Goal: Information Seeking & Learning: Learn about a topic

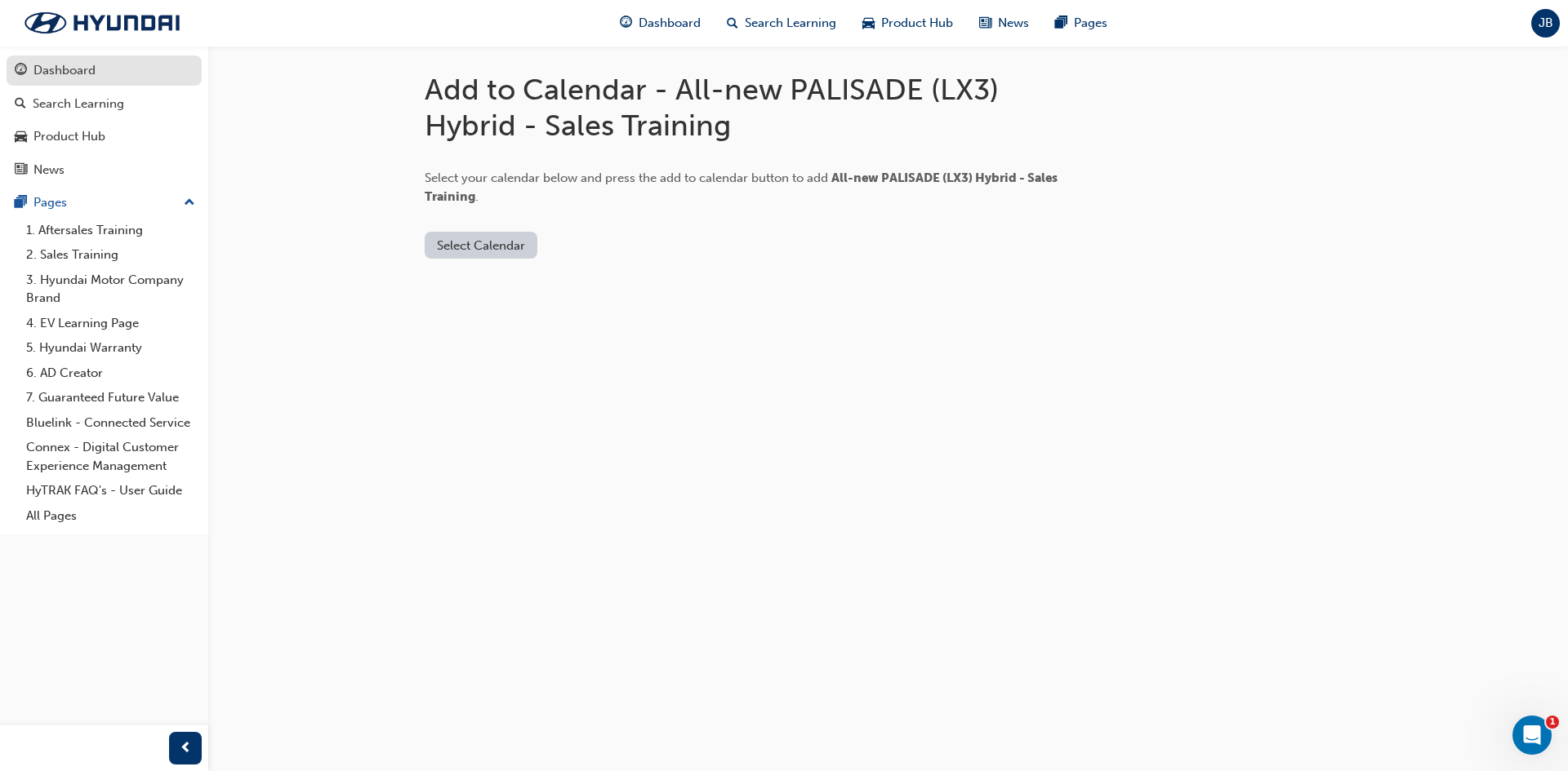
click at [58, 62] on div "Dashboard" at bounding box center [64, 70] width 62 height 18
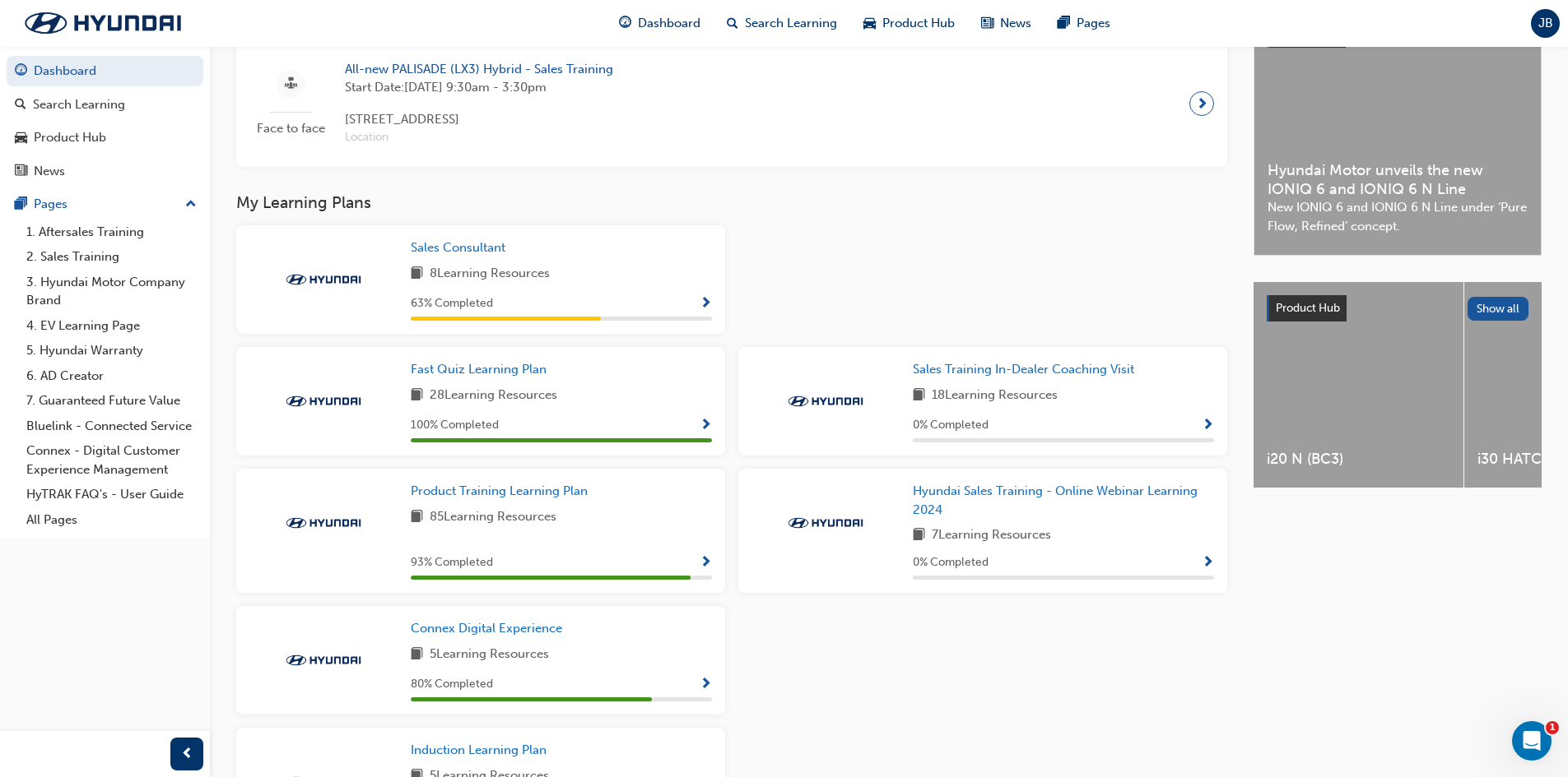
scroll to position [477, 0]
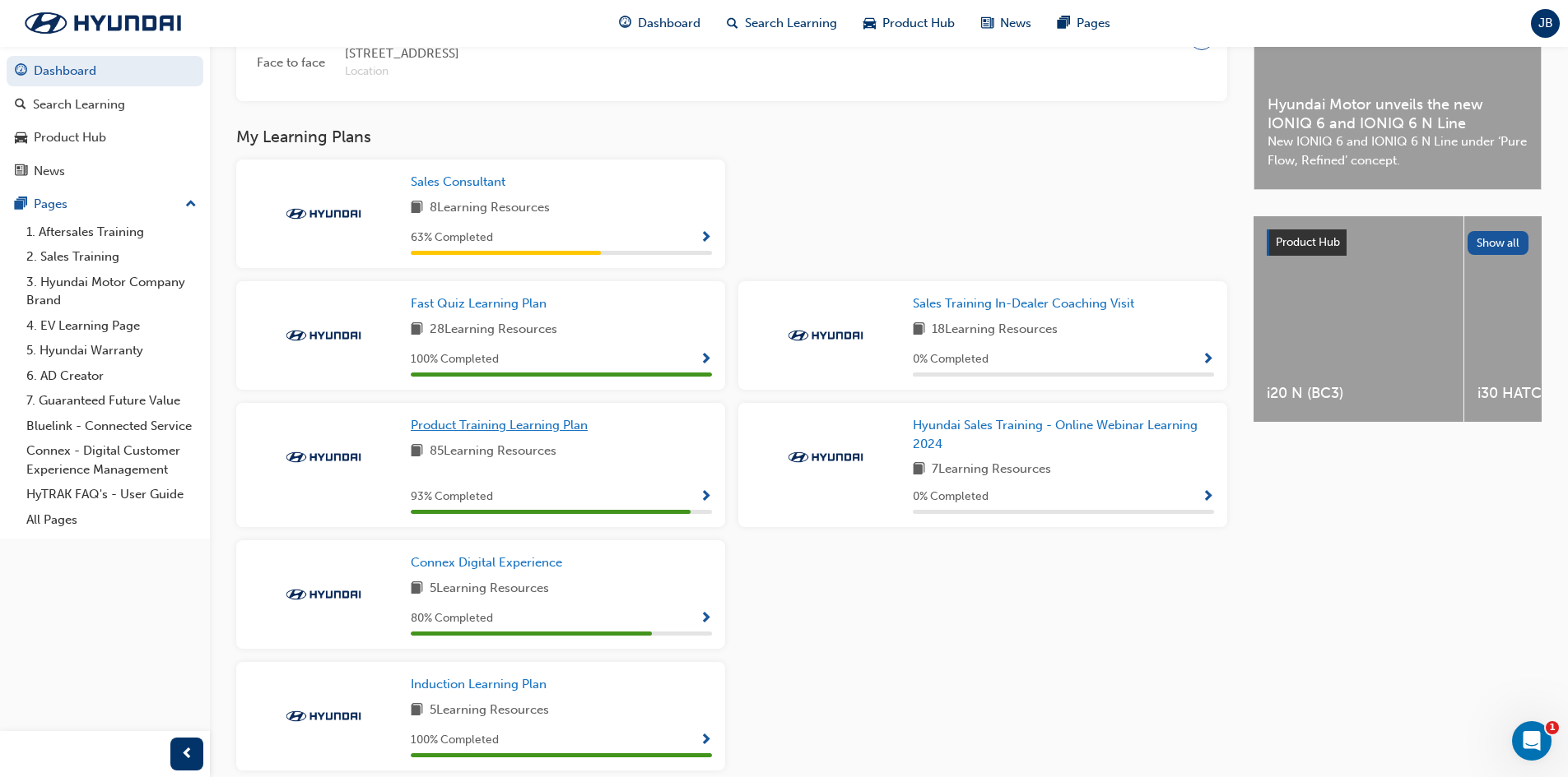
click at [573, 433] on span "Product Training Learning Plan" at bounding box center [499, 425] width 177 height 15
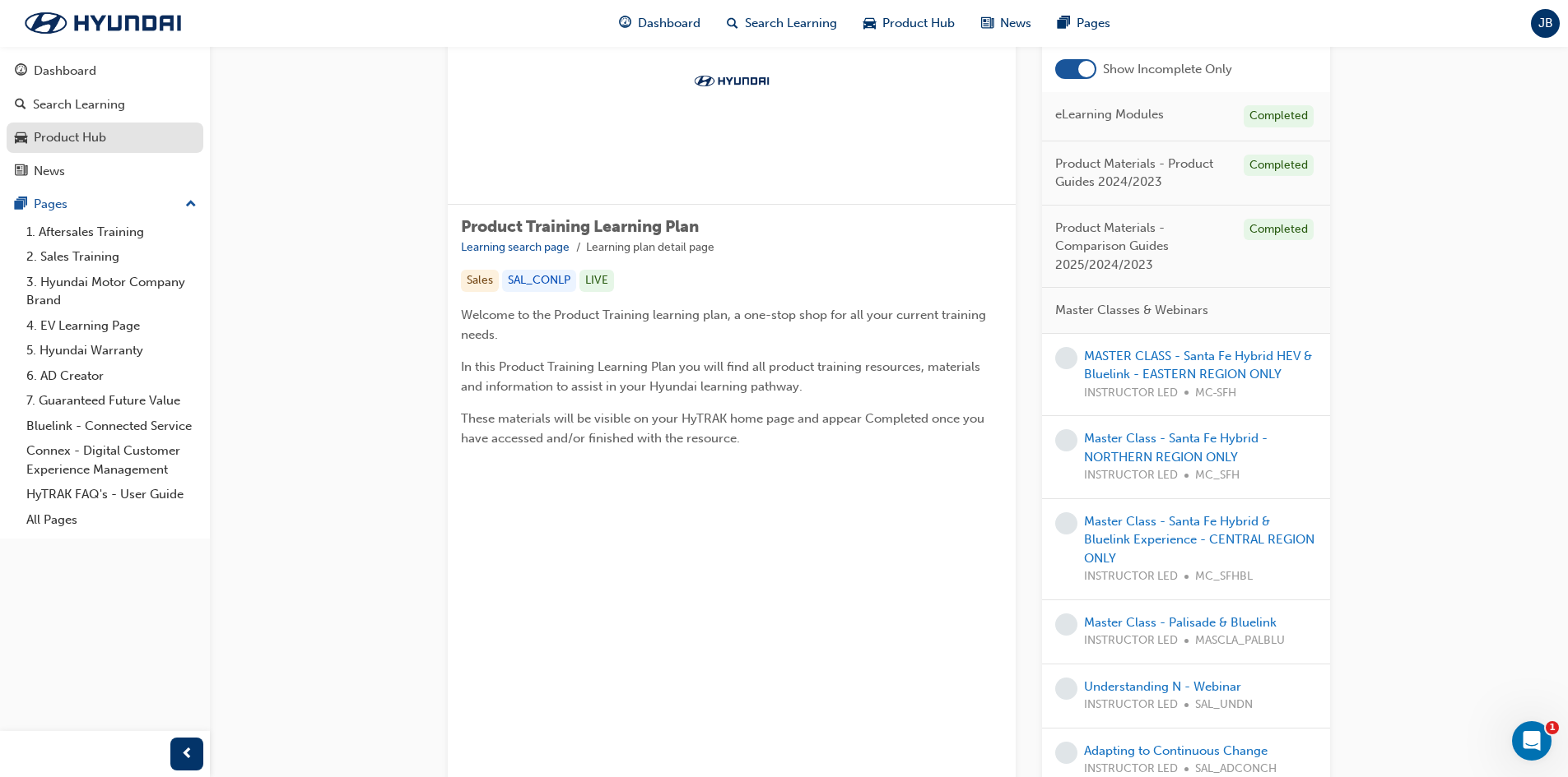
scroll to position [126, 0]
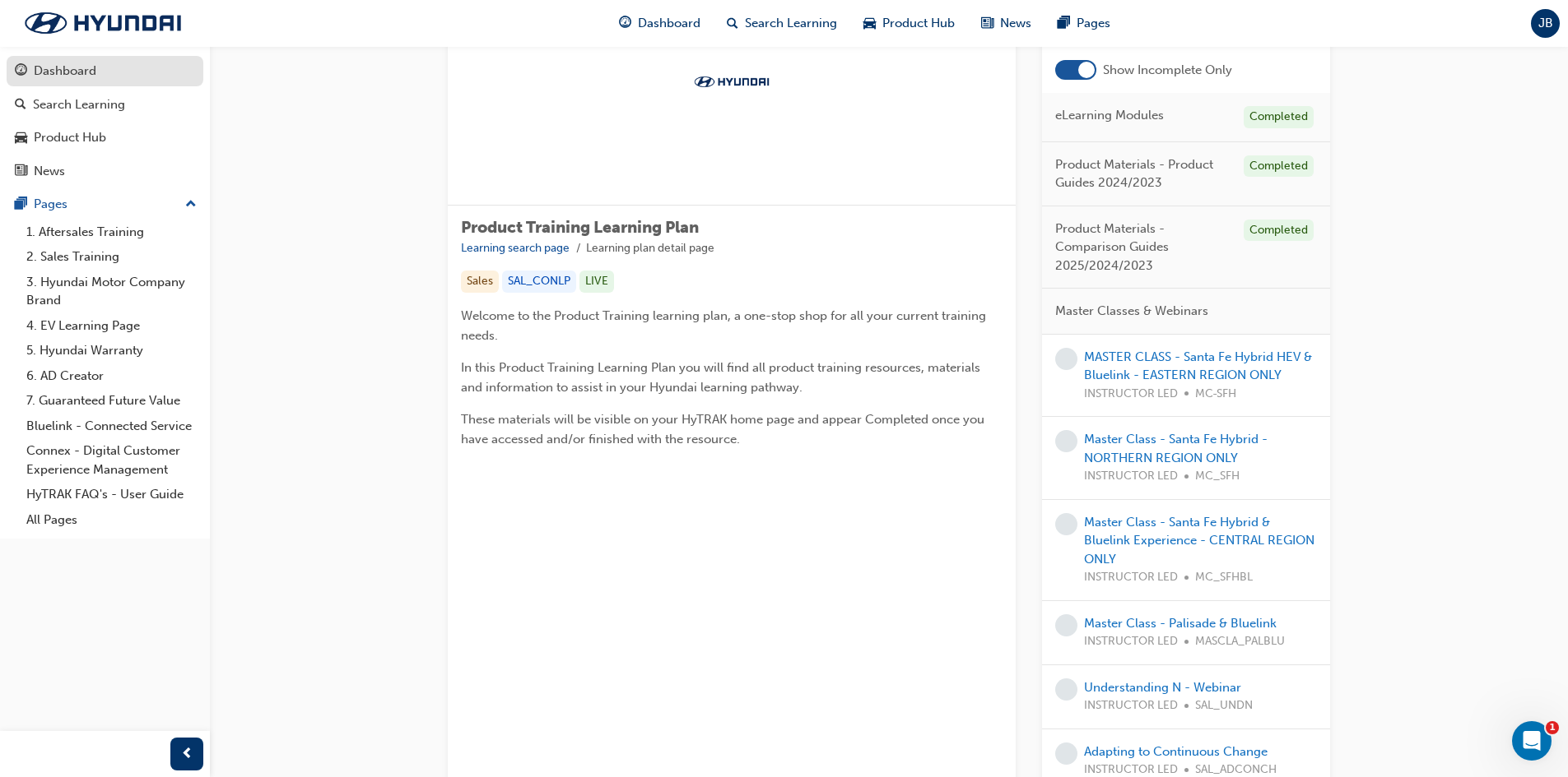
click at [90, 68] on div "Dashboard" at bounding box center [64, 71] width 63 height 19
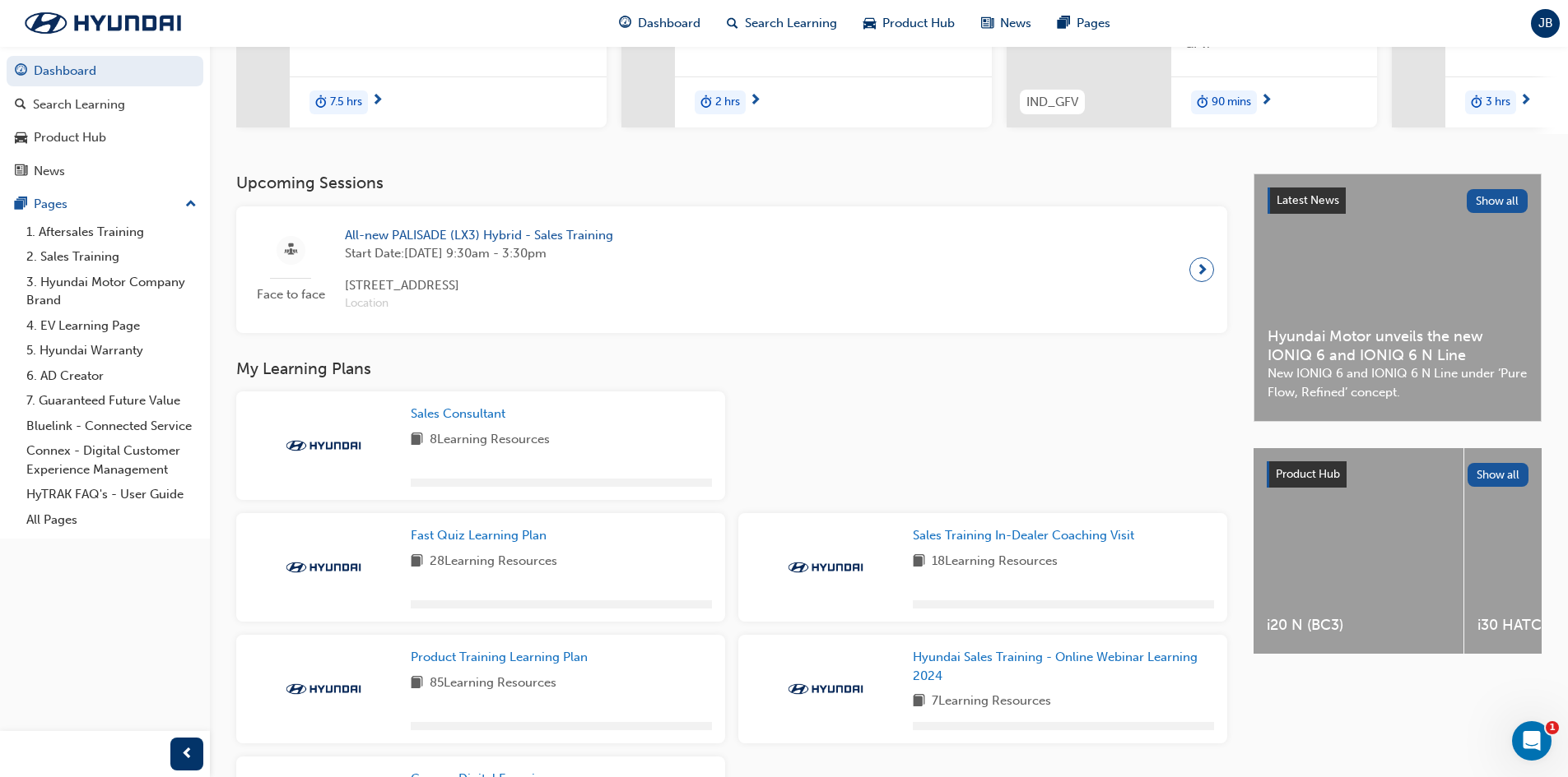
scroll to position [542, 0]
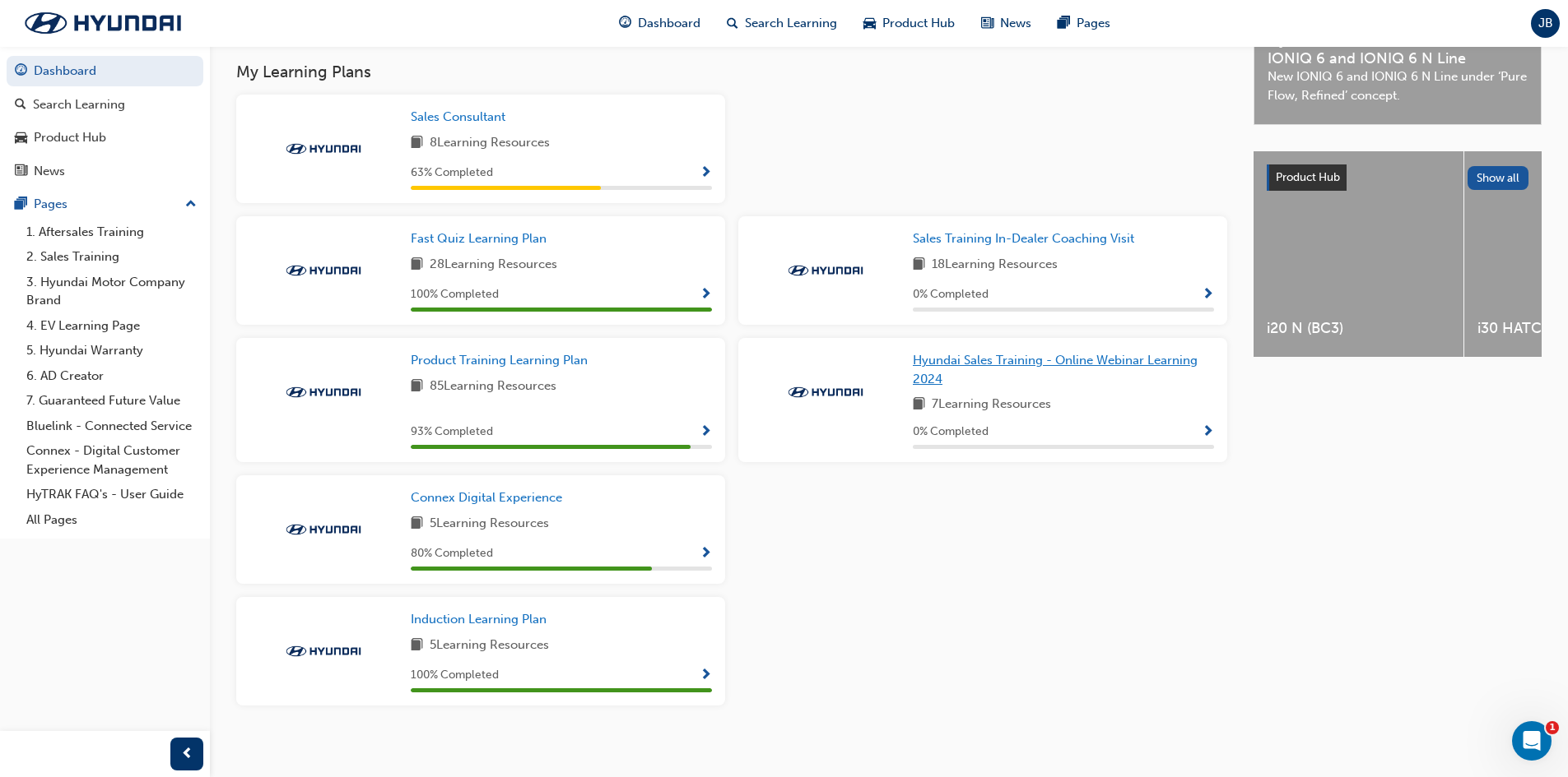
click at [1069, 362] on span "Hyundai Sales Training - Online Webinar Learning 2024" at bounding box center [1055, 370] width 284 height 34
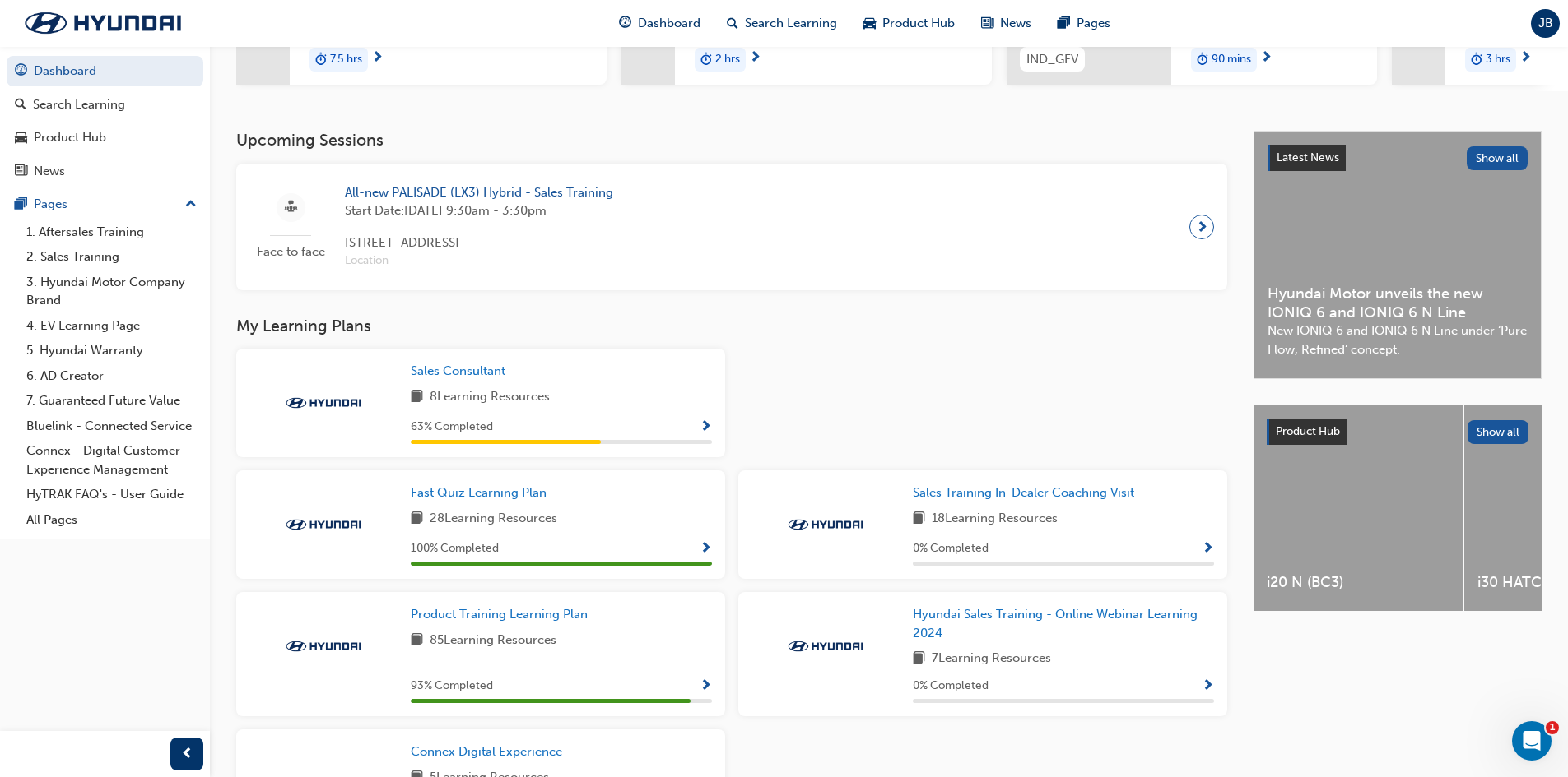
scroll to position [329, 0]
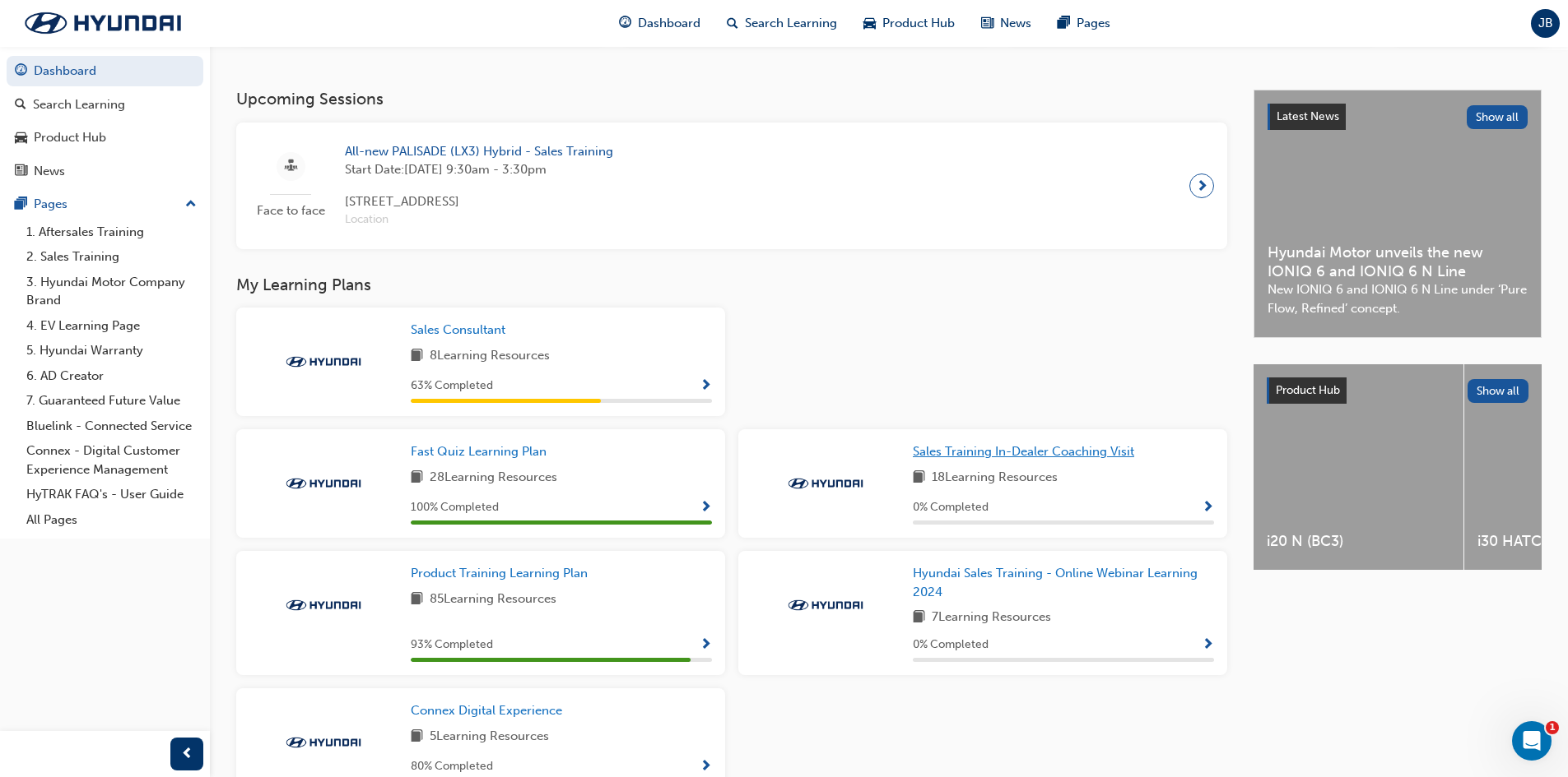
click at [1005, 452] on span "Sales Training In-Dealer Coaching Visit" at bounding box center [1023, 451] width 222 height 15
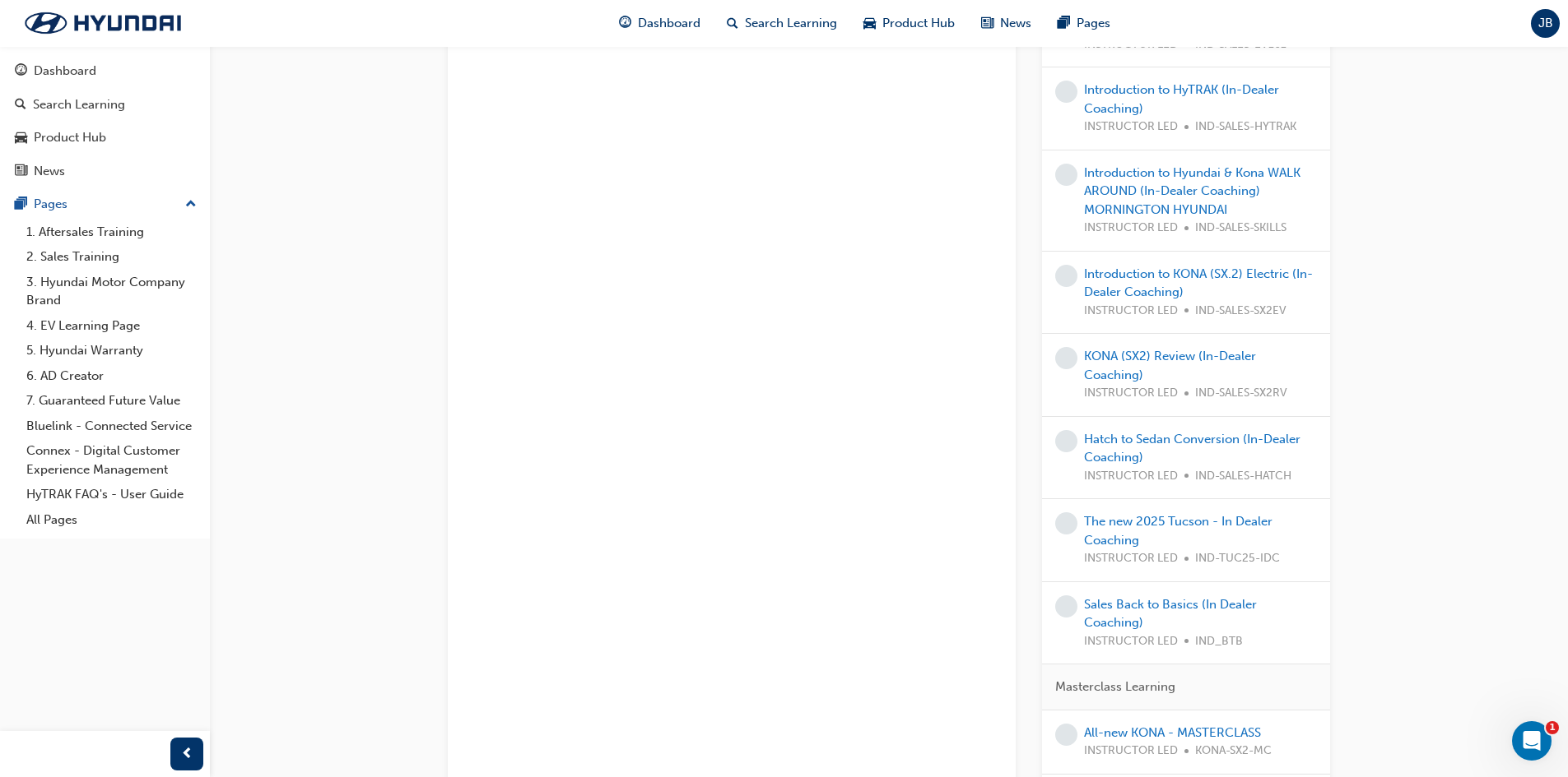
scroll to position [661, 0]
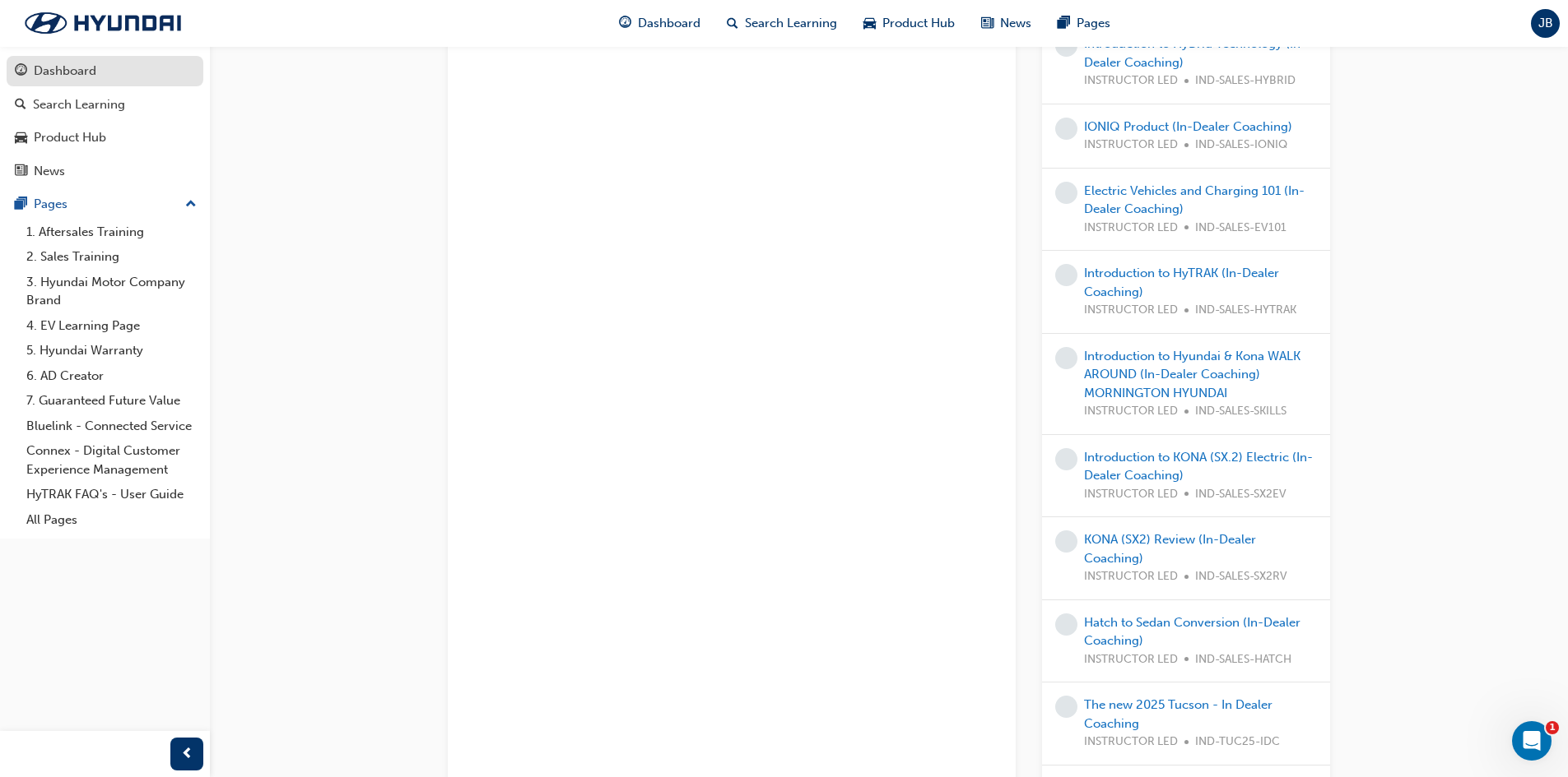
click at [132, 82] on link "Dashboard" at bounding box center [104, 71] width 197 height 30
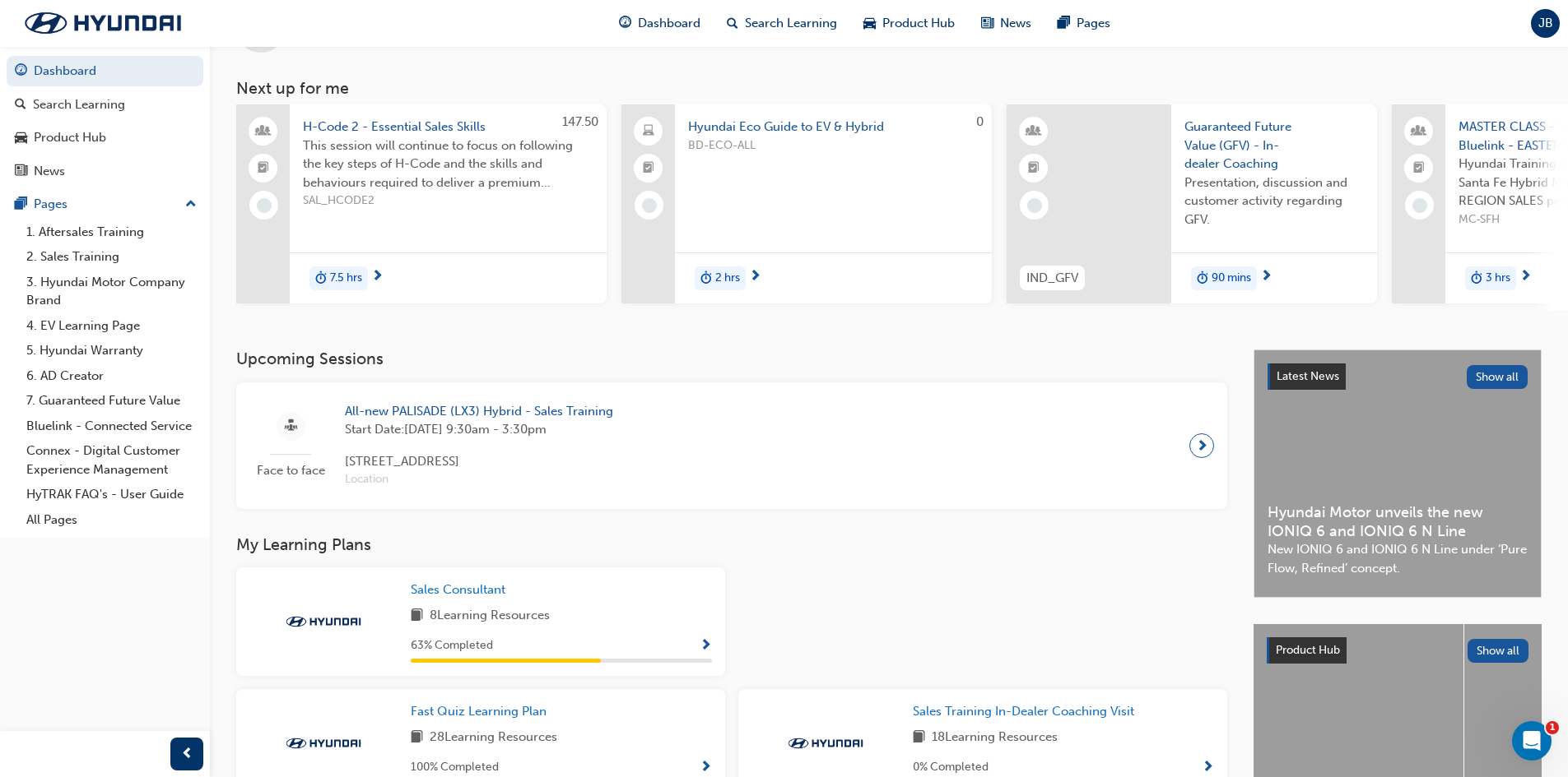
scroll to position [542, 0]
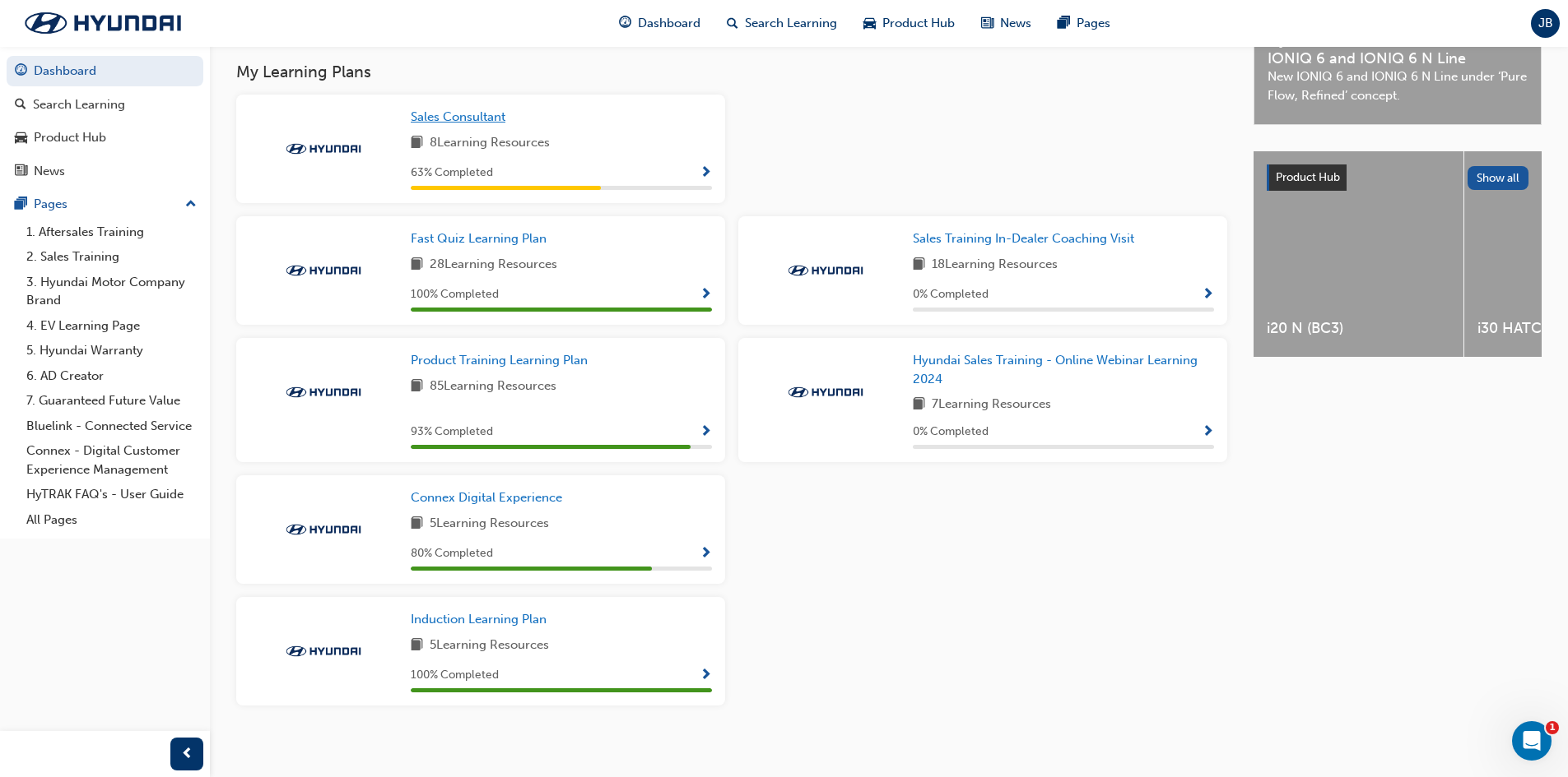
click at [468, 124] on span "Sales Consultant" at bounding box center [458, 117] width 95 height 15
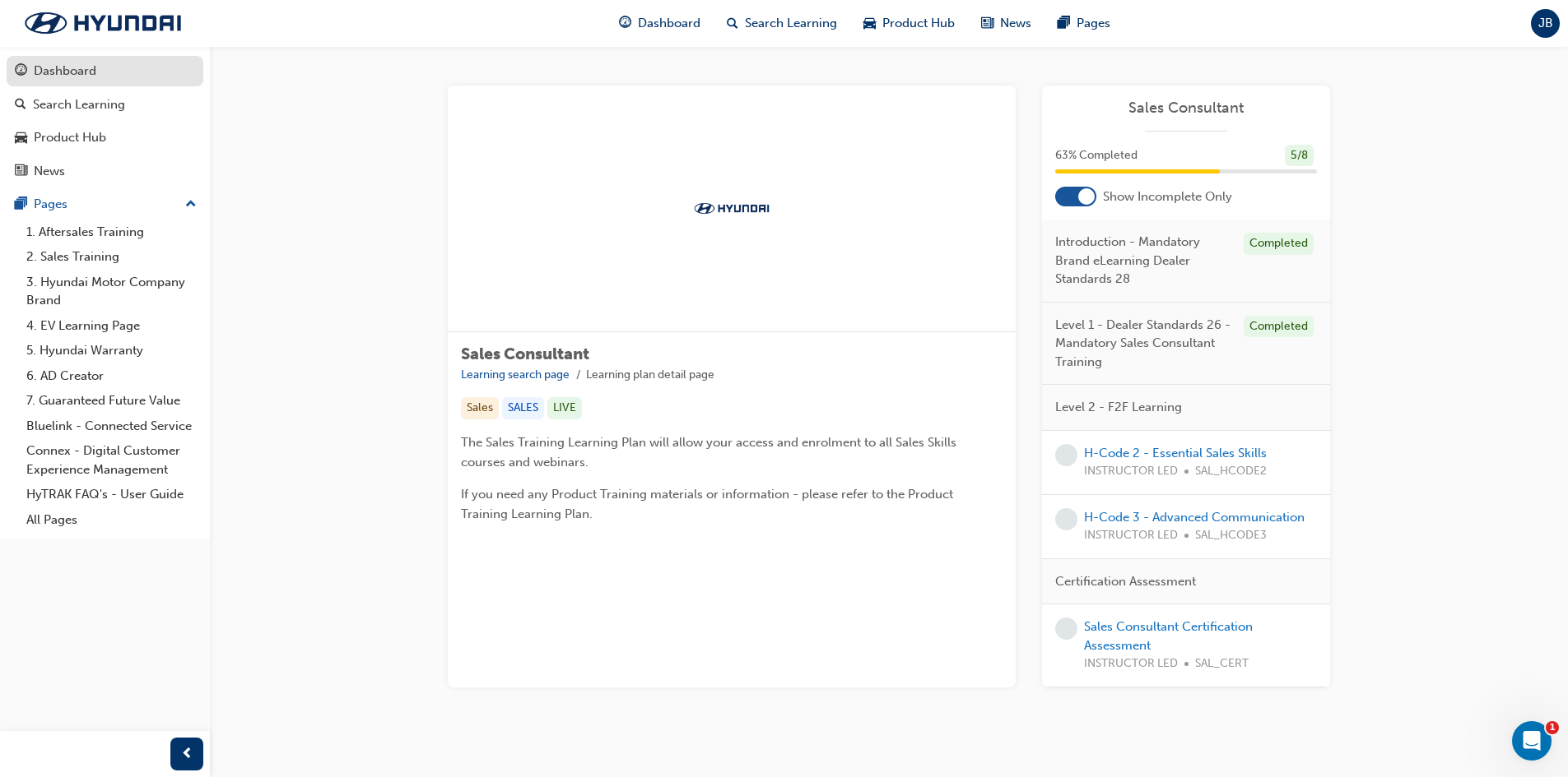
click at [67, 64] on div "Dashboard" at bounding box center [64, 71] width 63 height 19
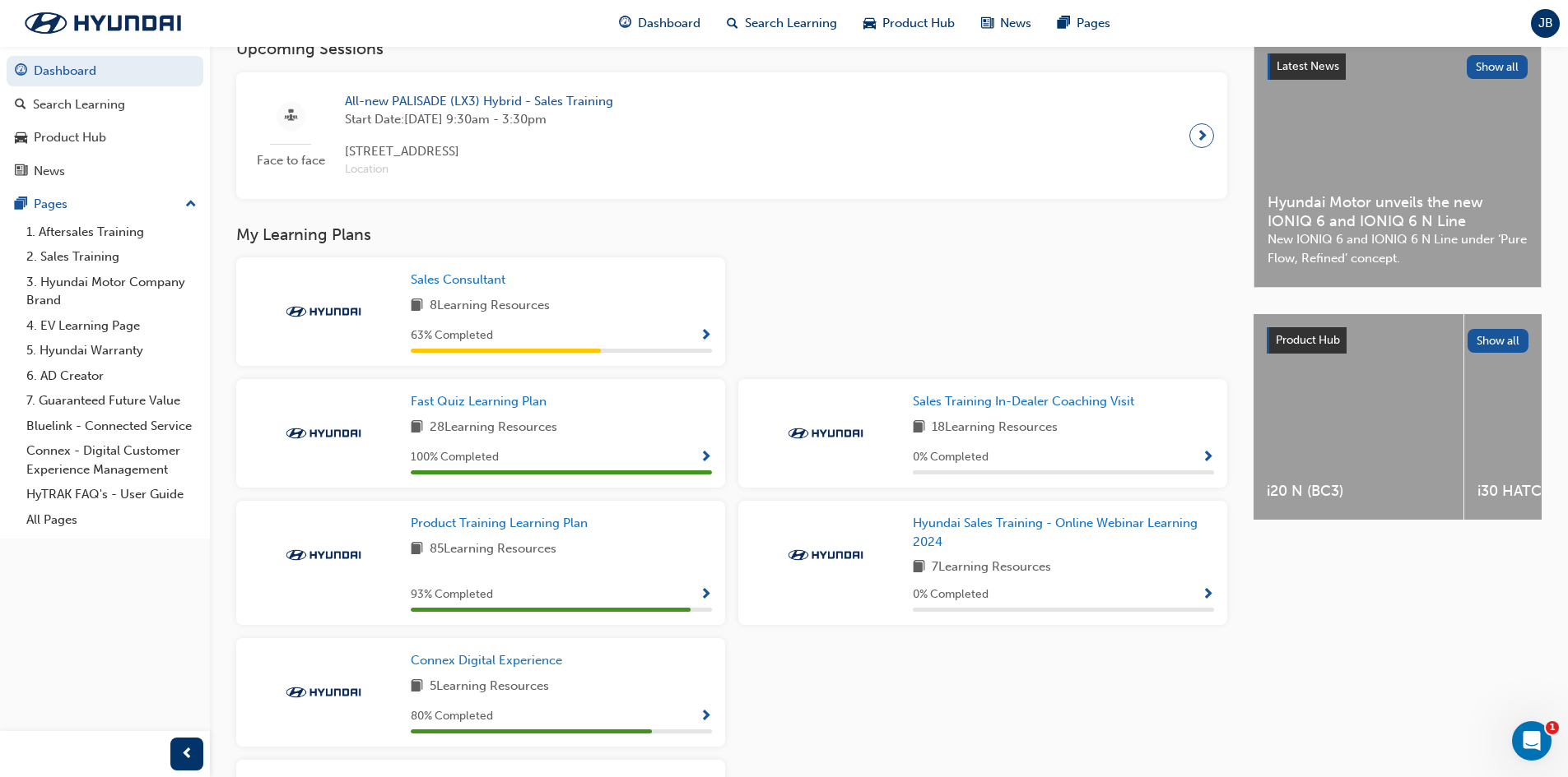
scroll to position [64, 0]
